Goal: Task Accomplishment & Management: Manage account settings

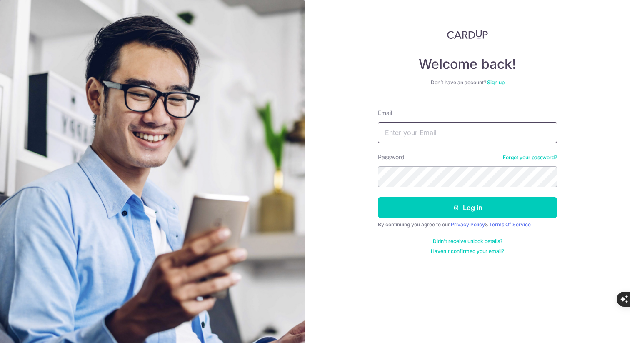
click at [394, 133] on input "Email" at bounding box center [467, 132] width 179 height 21
type input "[DOMAIN_NAME][EMAIL_ADDRESS][DOMAIN_NAME]"
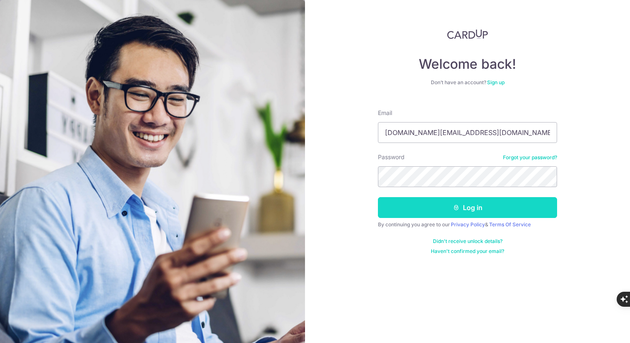
click at [458, 202] on button "Log in" at bounding box center [467, 207] width 179 height 21
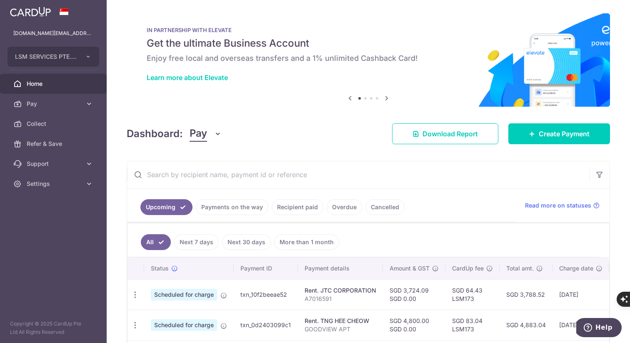
click at [300, 210] on link "Recipient paid" at bounding box center [298, 207] width 52 height 16
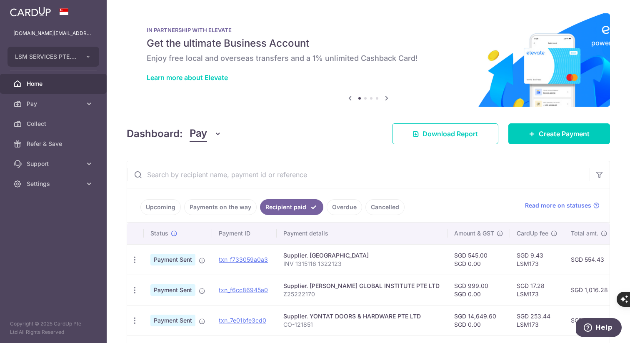
click at [386, 208] on link "Cancelled" at bounding box center [385, 207] width 39 height 16
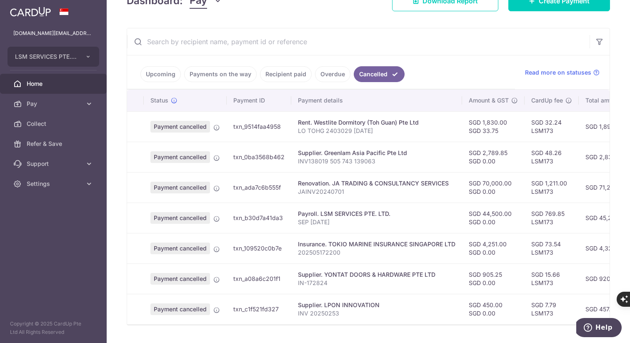
scroll to position [134, 0]
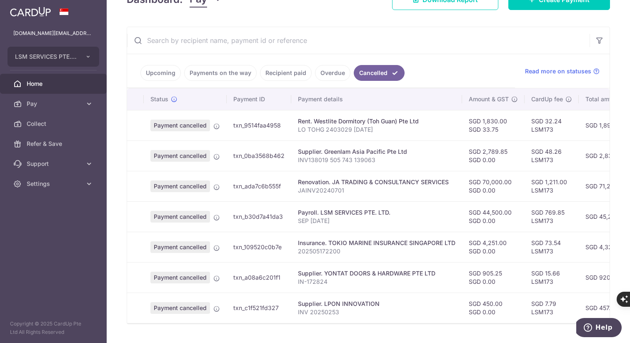
click at [160, 79] on link "Upcoming" at bounding box center [161, 73] width 40 height 16
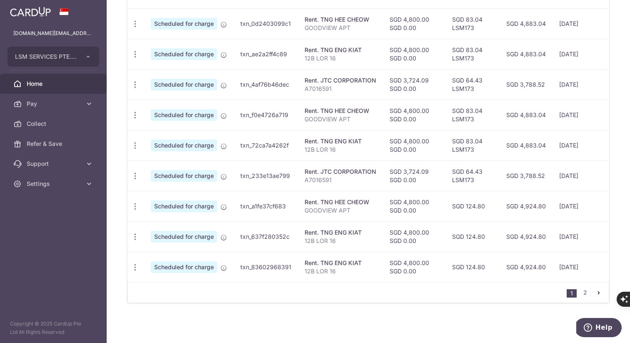
scroll to position [0, 0]
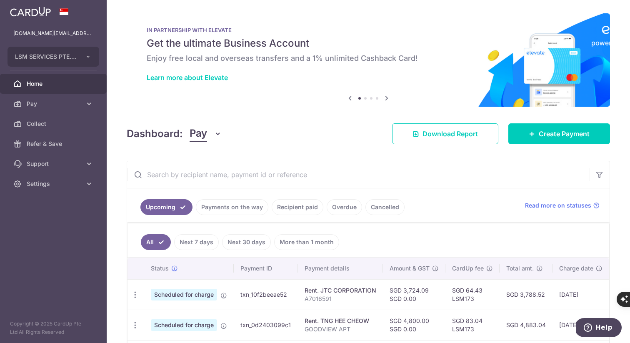
click at [226, 205] on link "Payments on the way" at bounding box center [232, 207] width 73 height 16
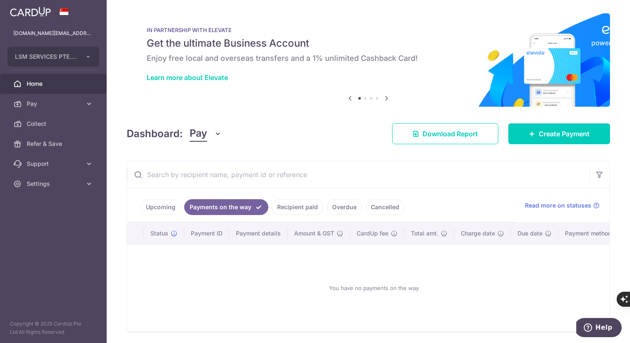
click at [296, 211] on link "Recipient paid" at bounding box center [298, 207] width 52 height 16
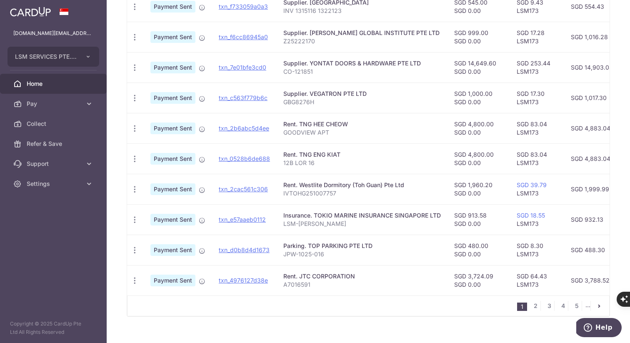
scroll to position [259, 0]
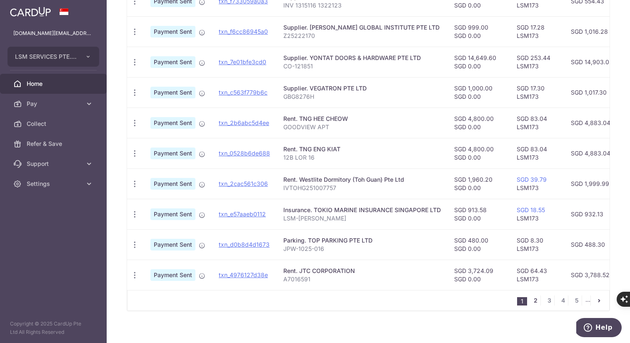
click at [532, 304] on link "2" at bounding box center [536, 301] width 10 height 10
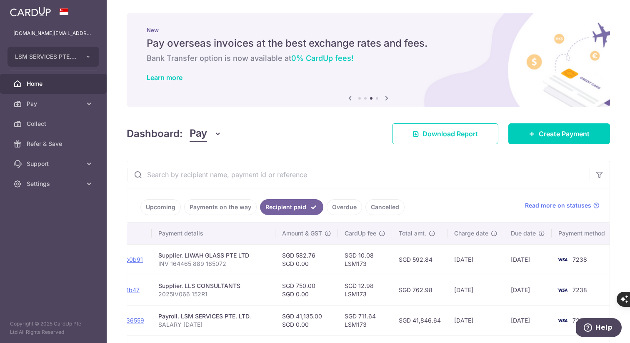
scroll to position [271, 0]
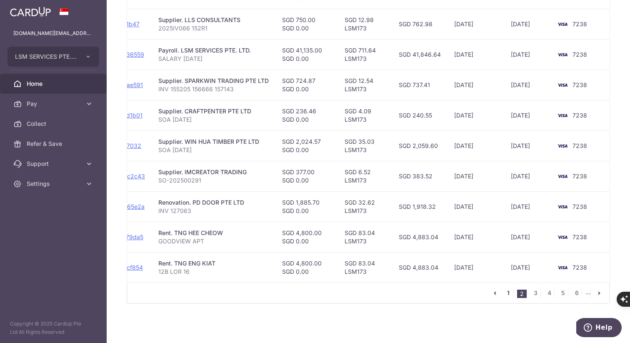
click at [505, 289] on link "1" at bounding box center [509, 293] width 10 height 10
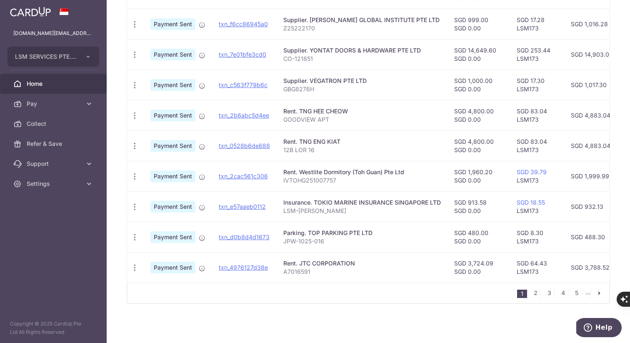
scroll to position [0, 0]
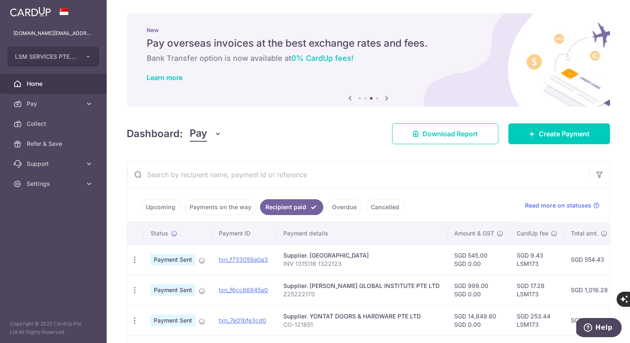
click at [345, 206] on link "Overdue" at bounding box center [344, 207] width 35 height 16
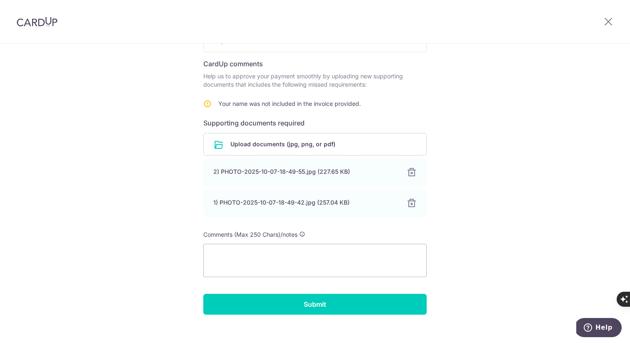
scroll to position [123, 0]
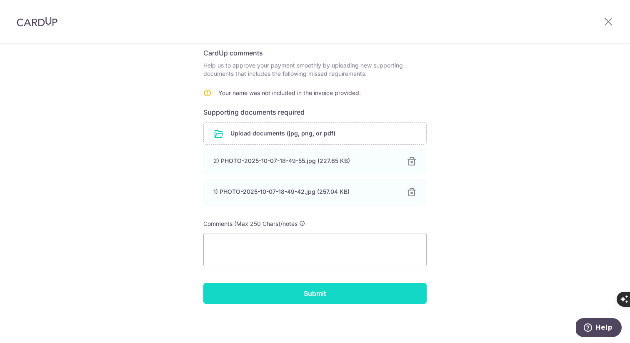
click at [303, 295] on input "Submit" at bounding box center [314, 293] width 223 height 21
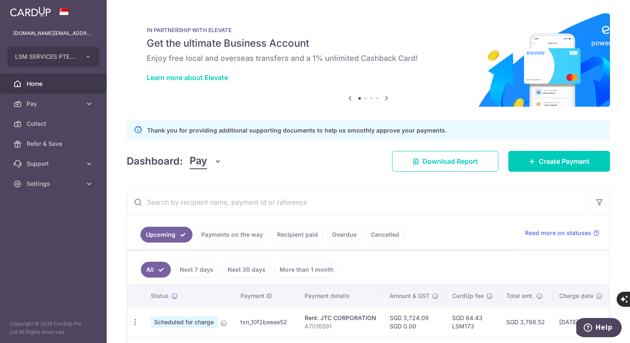
click at [345, 229] on link "Overdue" at bounding box center [344, 235] width 35 height 16
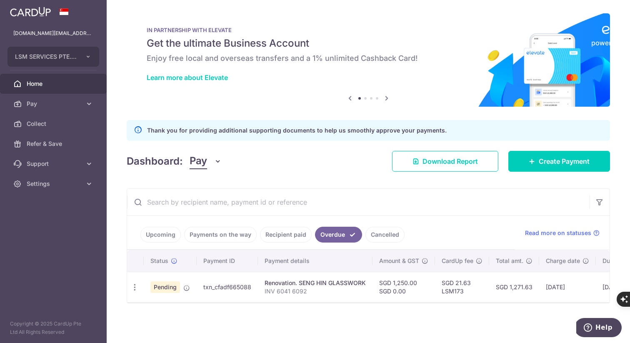
scroll to position [4, 0]
click at [136, 283] on icon "button" at bounding box center [135, 287] width 9 height 9
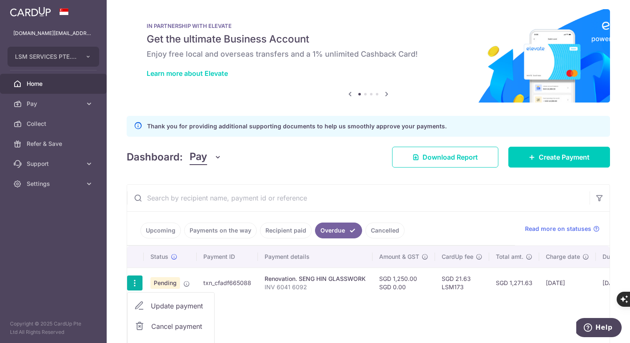
click at [162, 303] on span "Update payment" at bounding box center [179, 306] width 57 height 10
radio input "true"
type input "1,250.00"
type input "0.00"
type input "23/09/2025"
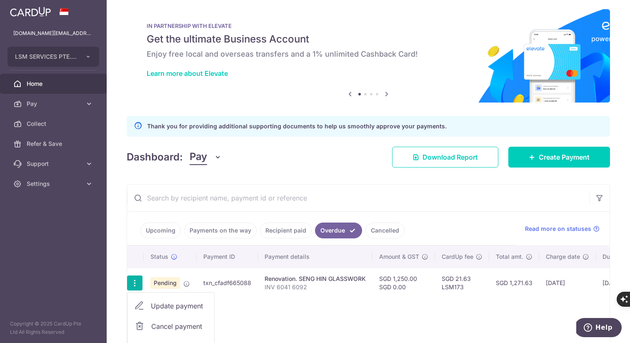
type input "INV 6041 6092"
type input "FULL"
type input "LSM173"
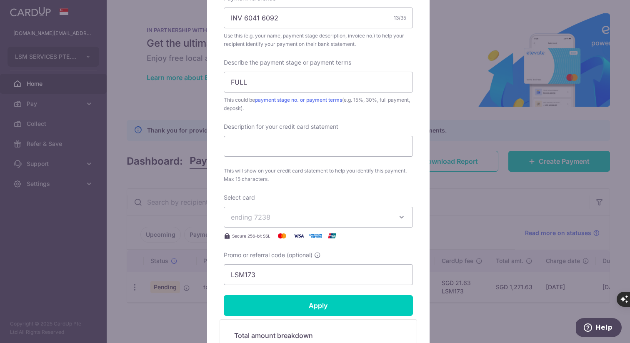
scroll to position [325, 0]
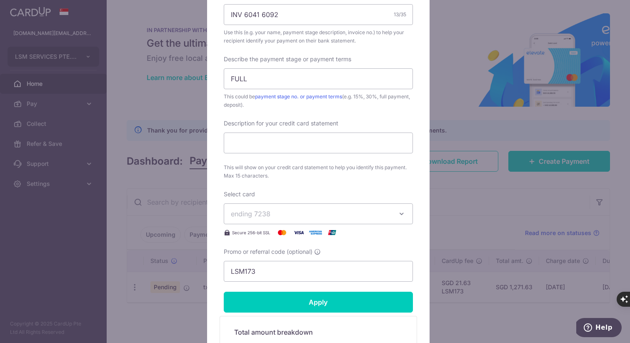
click at [398, 215] on icon "button" at bounding box center [402, 214] width 8 height 8
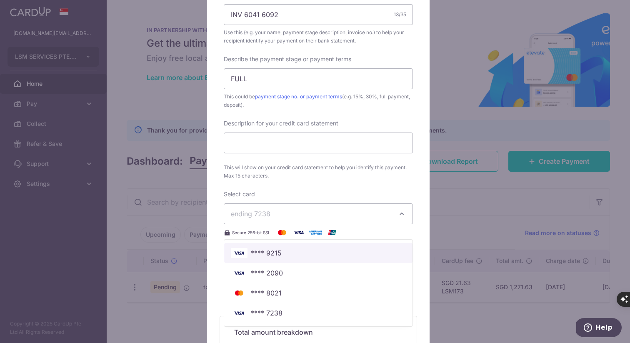
click at [283, 254] on span "**** 9215" at bounding box center [318, 253] width 175 height 10
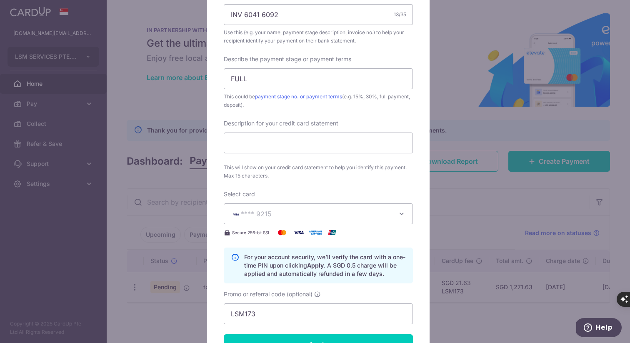
scroll to position [382, 0]
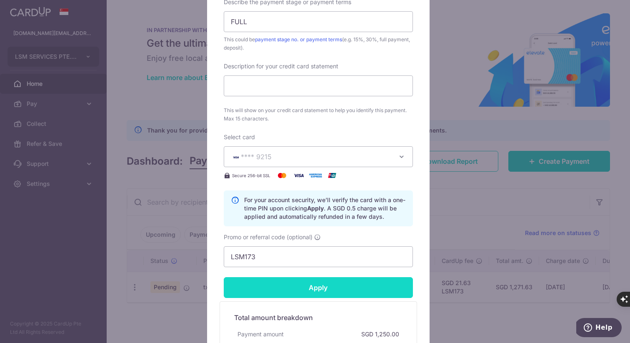
click at [316, 286] on input "Apply" at bounding box center [318, 287] width 189 height 21
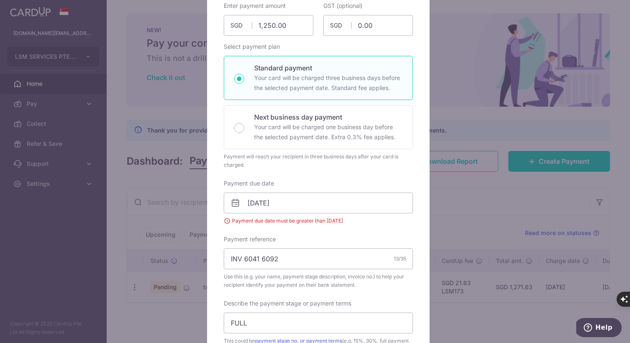
scroll to position [94, 0]
click at [316, 202] on input "23/09/2025" at bounding box center [318, 201] width 189 height 21
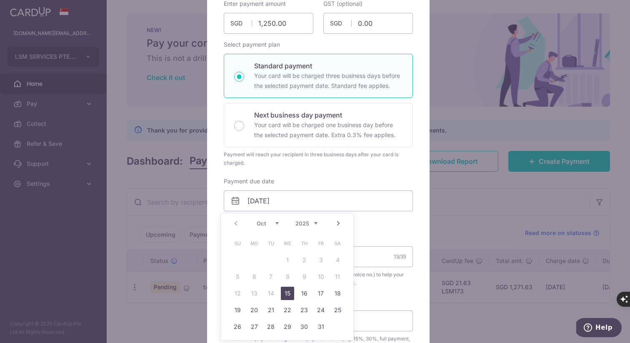
click at [286, 293] on link "15" at bounding box center [287, 293] width 13 height 13
type input "[DATE]"
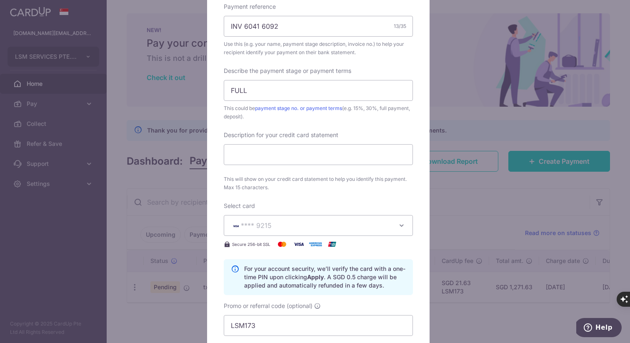
scroll to position [522, 0]
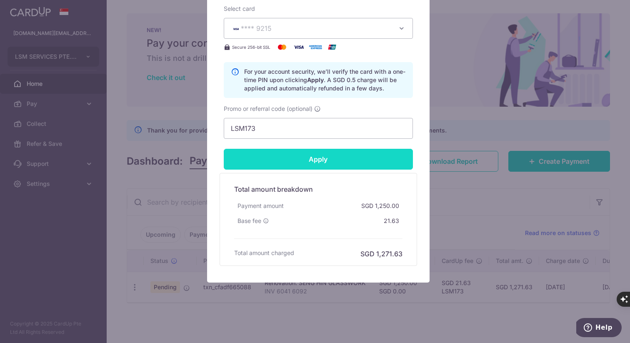
click at [316, 161] on input "Apply" at bounding box center [318, 159] width 189 height 21
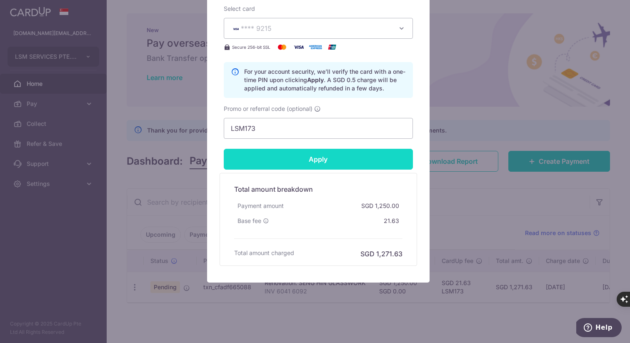
type input "Successfully Applied"
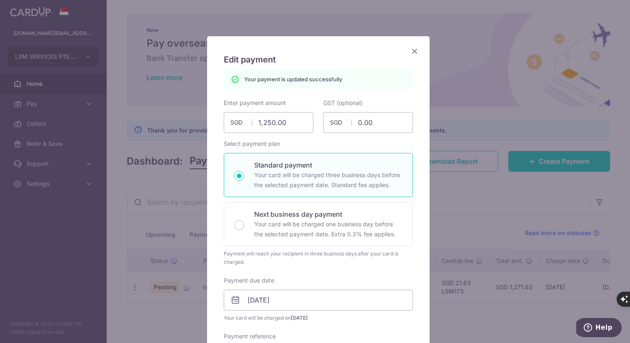
scroll to position [0, 0]
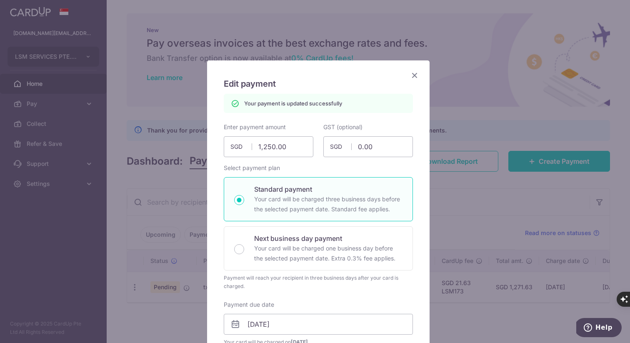
click at [411, 75] on icon "Close" at bounding box center [415, 75] width 10 height 10
